Goal: Use online tool/utility: Utilize a website feature to perform a specific function

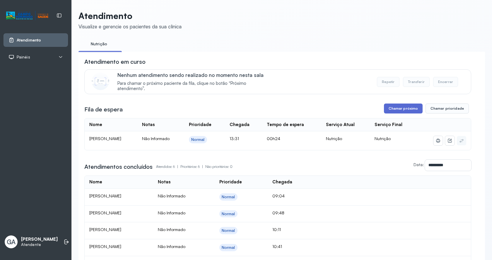
click at [412, 111] on button "Chamar próximo" at bounding box center [403, 109] width 39 height 10
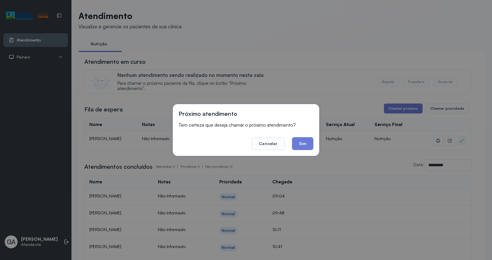
drag, startPoint x: 311, startPoint y: 143, endPoint x: 314, endPoint y: 141, distance: 3.4
click at [310, 143] on button "Sim" at bounding box center [302, 143] width 21 height 13
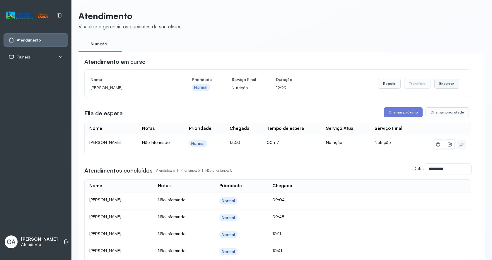
click at [443, 83] on button "Encerrar" at bounding box center [446, 84] width 25 height 10
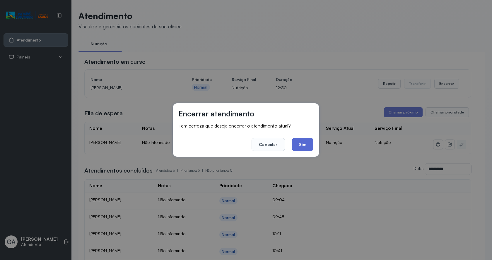
click at [307, 148] on button "Sim" at bounding box center [302, 144] width 21 height 13
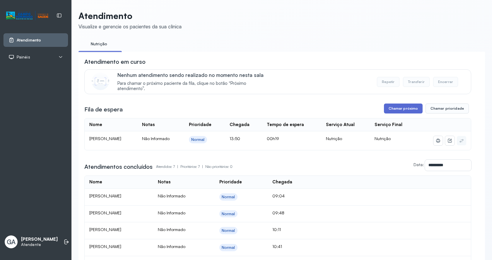
click at [403, 113] on button "Chamar próximo" at bounding box center [403, 109] width 39 height 10
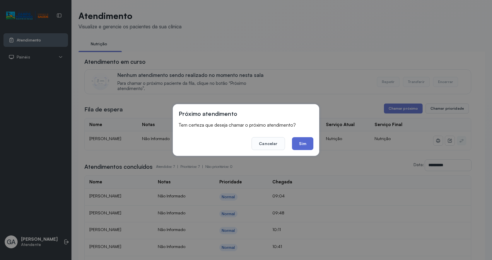
click at [304, 146] on button "Sim" at bounding box center [302, 143] width 21 height 13
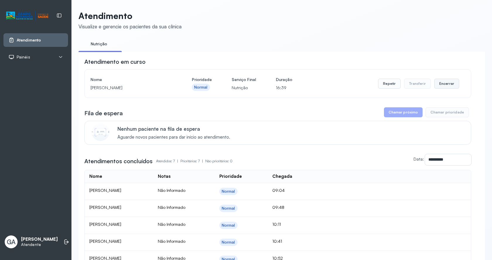
click at [453, 85] on button "Encerrar" at bounding box center [446, 84] width 25 height 10
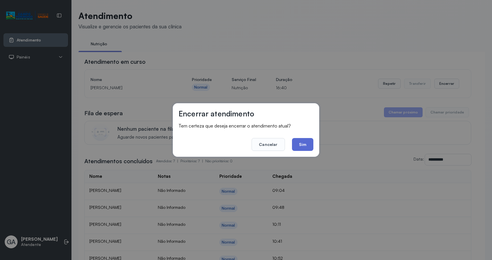
click at [308, 142] on button "Sim" at bounding box center [302, 144] width 21 height 13
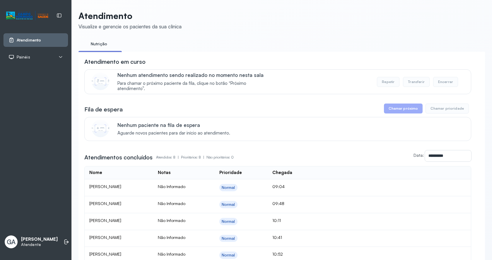
click at [57, 233] on div "GA [PERSON_NAME]" at bounding box center [36, 242] width 64 height 18
click at [64, 239] on icon at bounding box center [67, 242] width 6 height 6
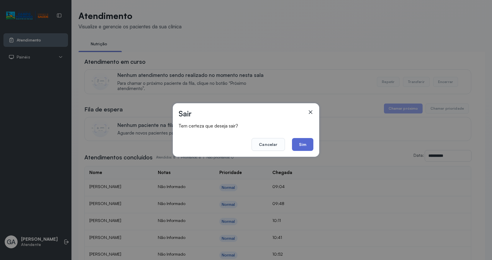
click at [300, 147] on button "Sim" at bounding box center [302, 144] width 21 height 13
